Goal: Task Accomplishment & Management: Manage account settings

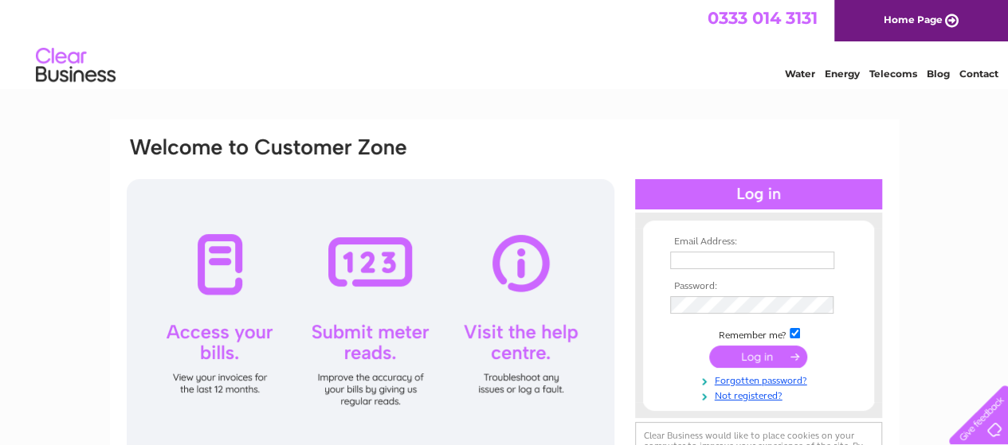
type input "[EMAIL_ADDRESS][PERSON_NAME][DOMAIN_NAME]"
click at [739, 353] on input "submit" at bounding box center [758, 357] width 98 height 22
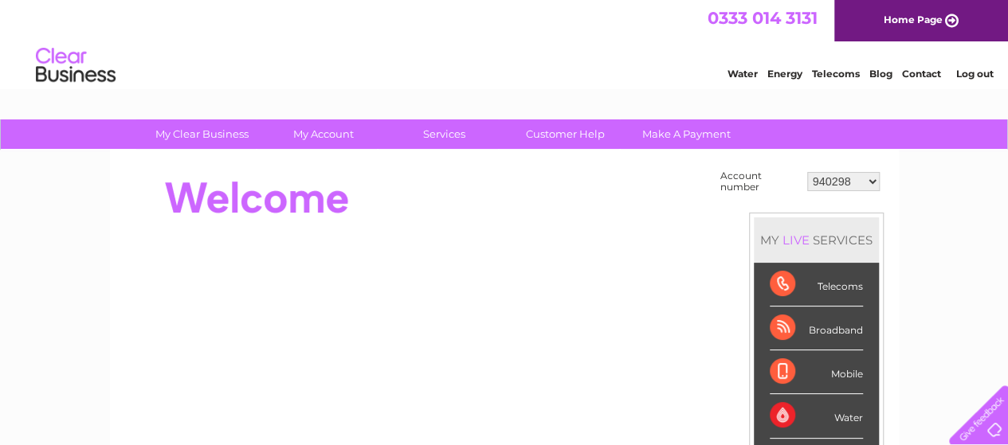
click at [872, 176] on select "940298 940299 940650 947393 947396 955958 956757 959857 960327 966667 969503 97…" at bounding box center [843, 181] width 72 height 19
click at [528, 187] on div at bounding box center [415, 198] width 580 height 64
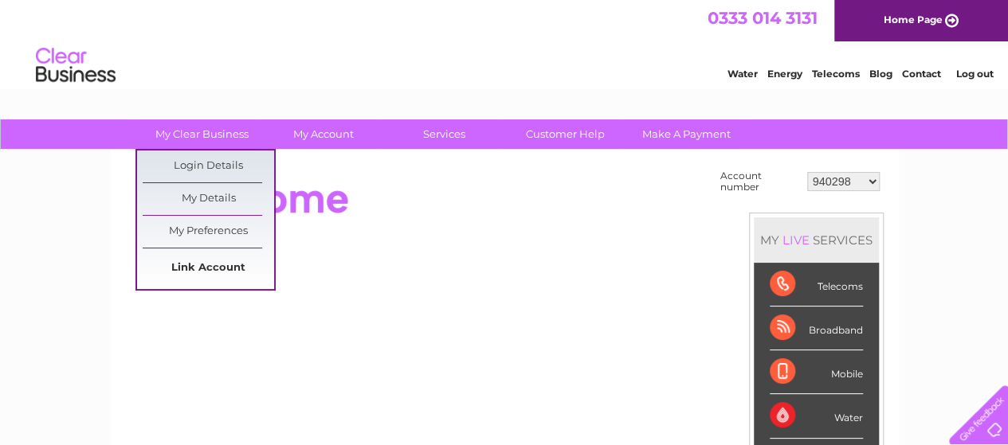
click at [197, 264] on link "Link Account" at bounding box center [208, 268] width 131 height 32
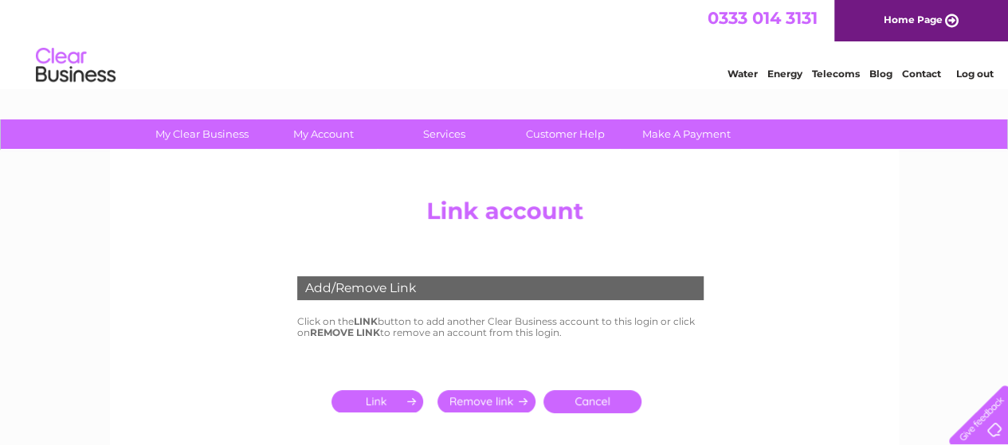
click at [392, 404] on input "submit" at bounding box center [380, 401] width 98 height 22
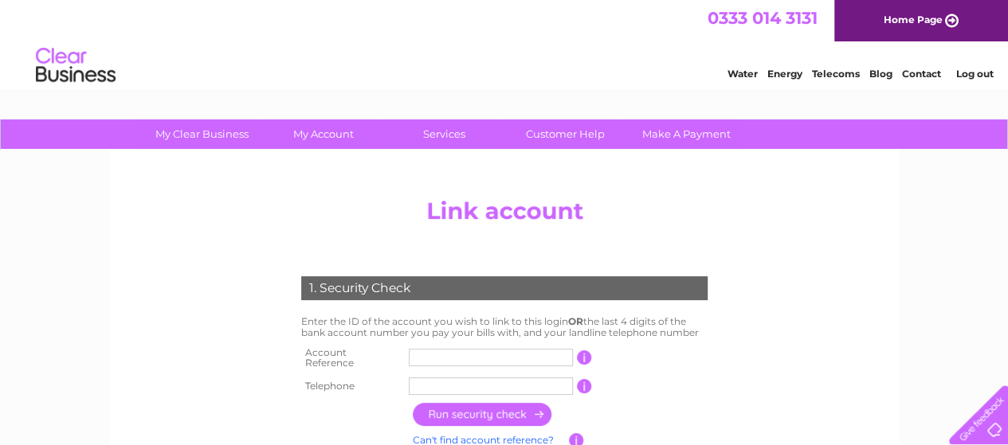
click at [484, 358] on input "text" at bounding box center [491, 358] width 164 height 18
type input "30287457"
click at [544, 384] on input "text" at bounding box center [491, 387] width 164 height 18
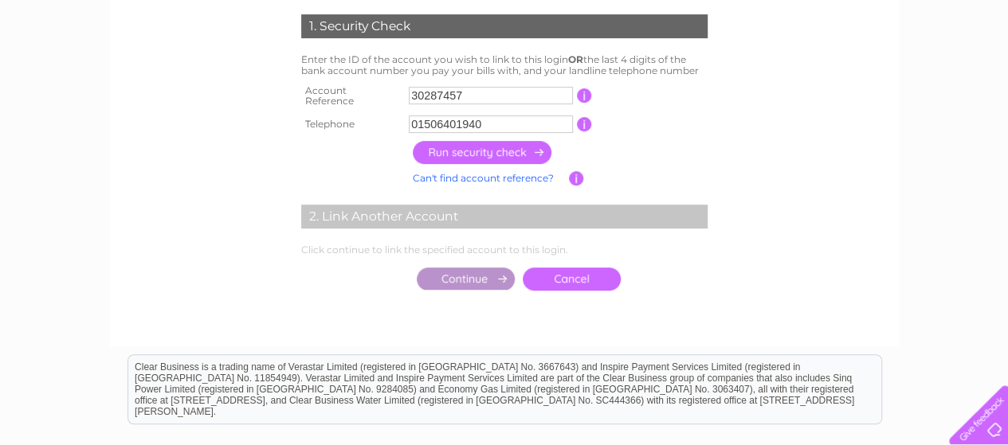
scroll to position [239, 0]
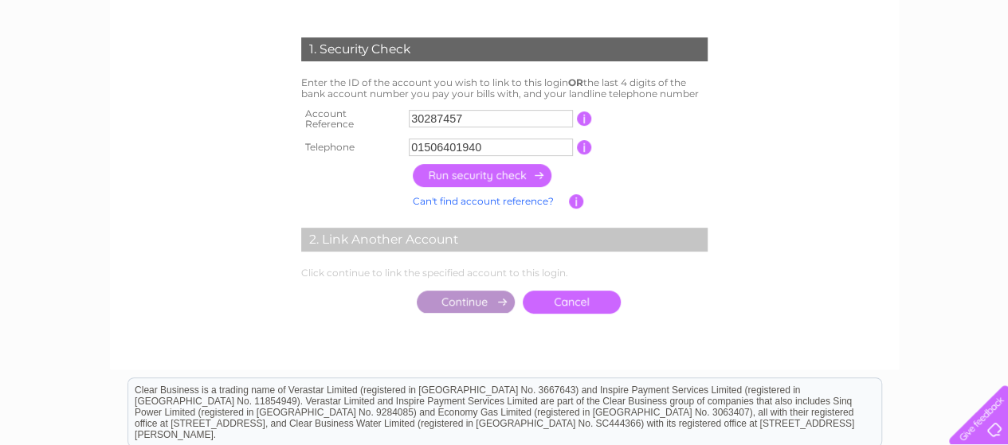
click at [473, 164] on input "button" at bounding box center [483, 175] width 140 height 23
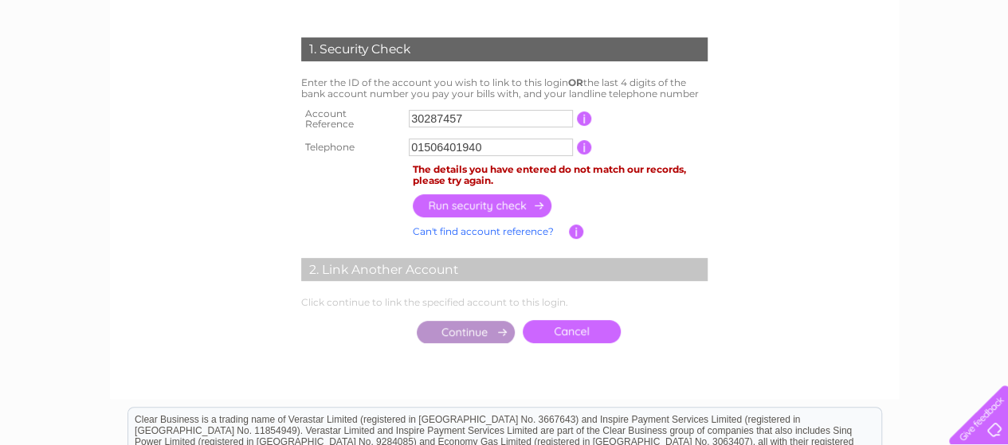
drag, startPoint x: 511, startPoint y: 143, endPoint x: 384, endPoint y: 151, distance: 127.7
click at [384, 151] on tr "Telephone 01506401940 1 of the landline telephone numbers you have given us" at bounding box center [504, 147] width 414 height 25
type input "01506490404"
click at [510, 206] on input "button" at bounding box center [483, 205] width 140 height 23
click at [497, 141] on input "01506490404" at bounding box center [491, 148] width 164 height 18
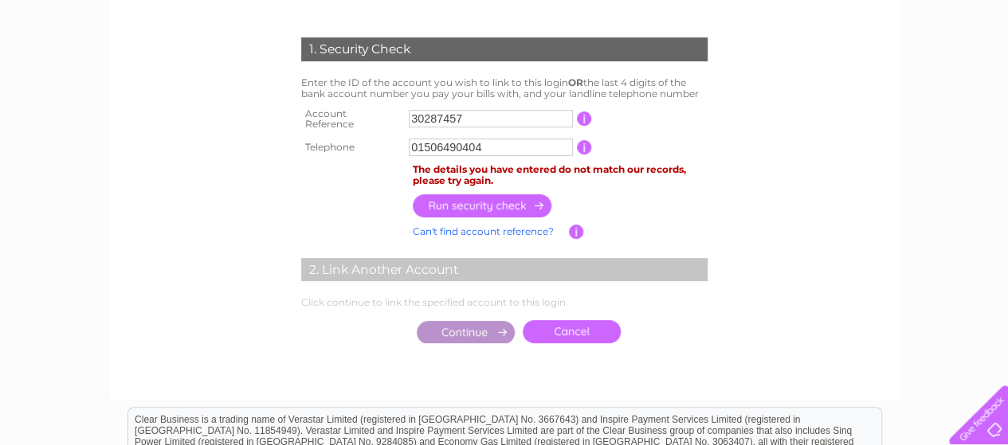
click at [497, 141] on input "01506490404" at bounding box center [491, 148] width 164 height 18
paste input "text"
paste input "0"
click at [464, 204] on input "button" at bounding box center [483, 205] width 140 height 23
drag, startPoint x: 515, startPoint y: 146, endPoint x: 392, endPoint y: 146, distance: 122.7
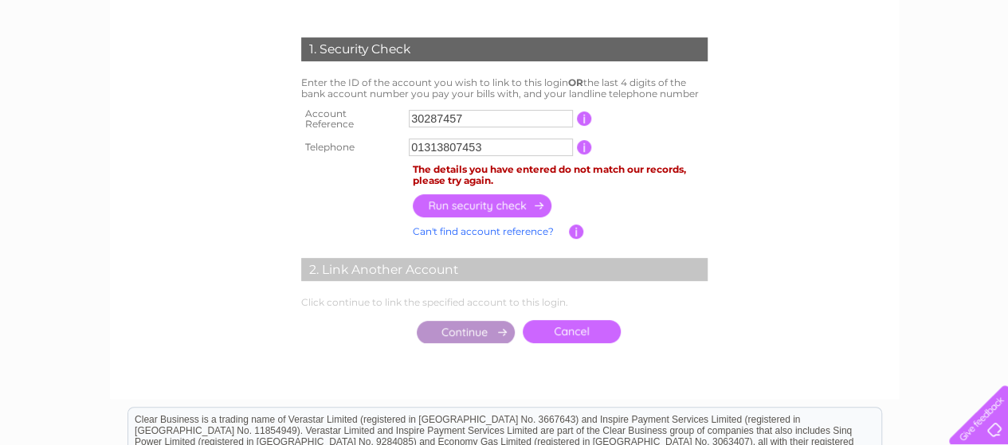
click at [392, 146] on tr "Telephone 01313807453 1 of the landline telephone numbers you have given us" at bounding box center [504, 147] width 414 height 25
type input "07856413476"
click at [501, 205] on input "button" at bounding box center [483, 205] width 140 height 23
click at [223, 251] on center "Add/Remove Link Click on the LINK button to add another Clear Business account …" at bounding box center [504, 167] width 758 height 432
click at [216, 243] on center "Add/Remove Link Click on the LINK button to add another Clear Business account …" at bounding box center [504, 167] width 758 height 432
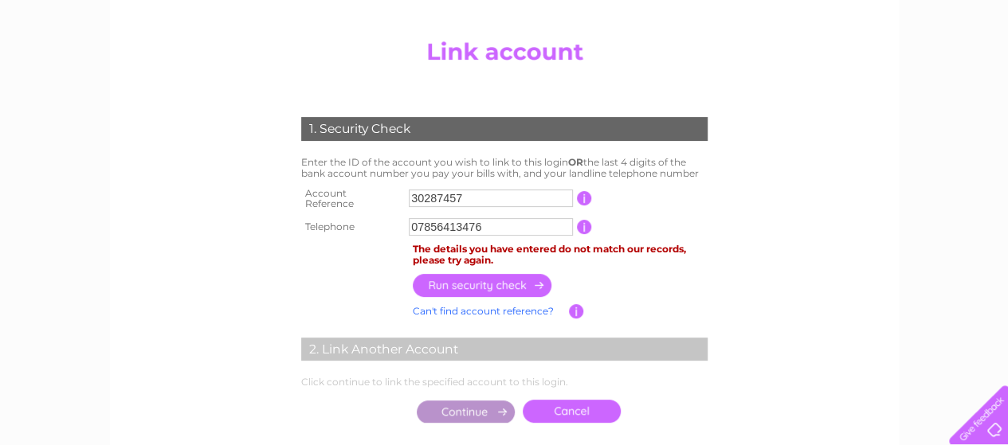
scroll to position [0, 0]
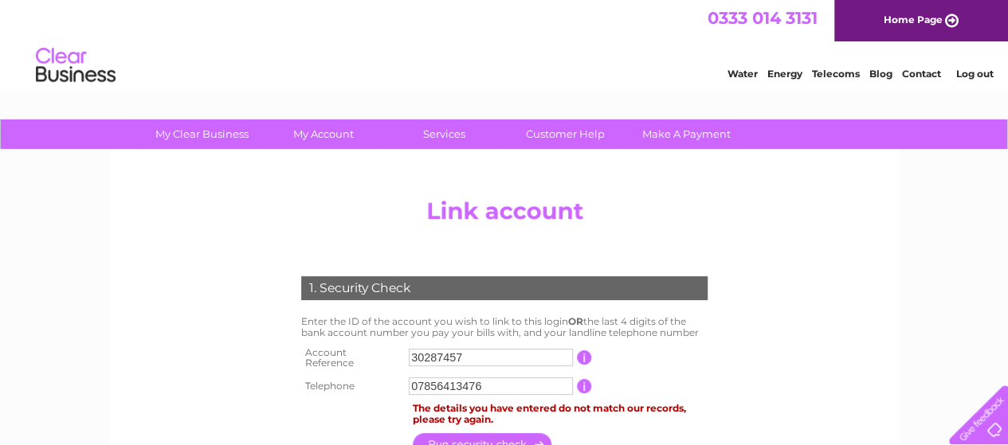
click at [967, 72] on link "Log out" at bounding box center [973, 74] width 37 height 12
